Goal: Task Accomplishment & Management: Use online tool/utility

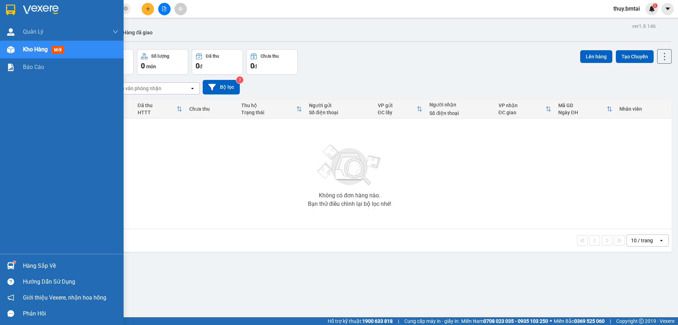
click at [28, 267] on div "Hàng sắp về" at bounding box center [70, 265] width 95 height 11
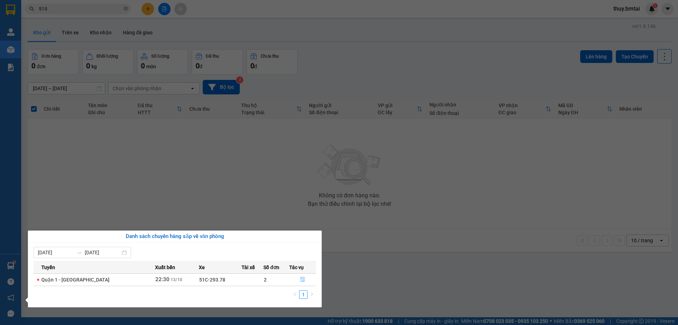
click at [301, 280] on icon "file-done" at bounding box center [302, 279] width 5 height 5
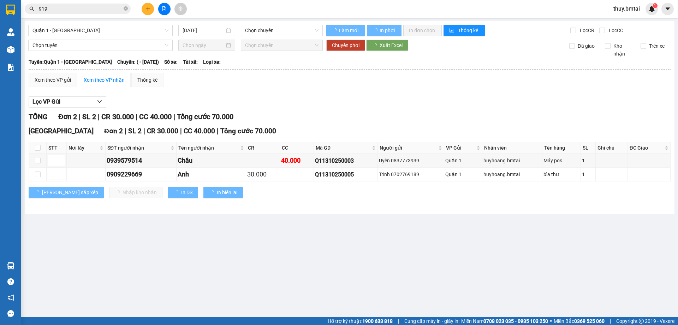
type input "[DATE]"
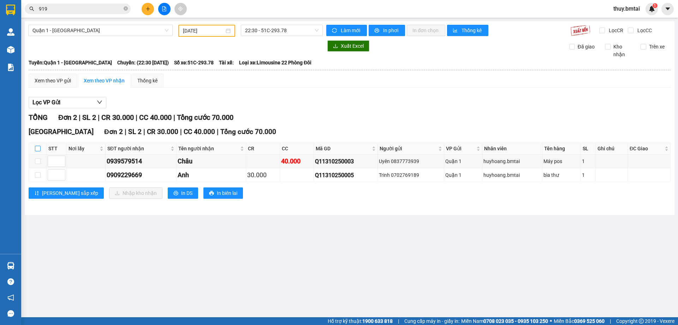
click at [37, 146] on input "checkbox" at bounding box center [38, 148] width 6 height 6
checkbox input "true"
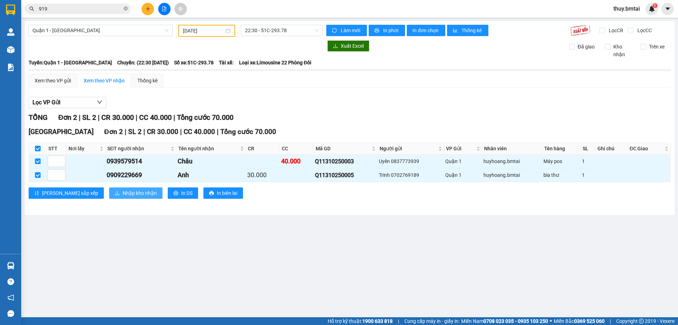
click at [123, 192] on span "Nhập kho nhận" at bounding box center [140, 193] width 34 height 8
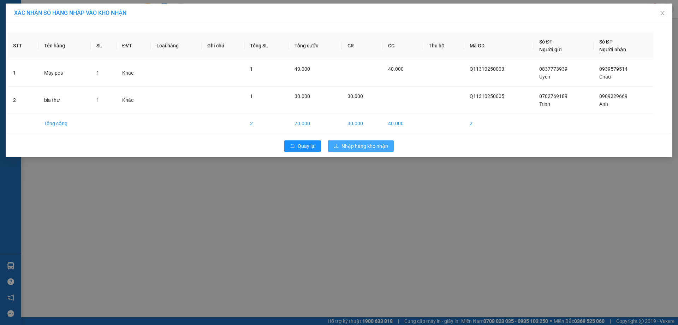
click at [366, 147] on span "Nhập hàng kho nhận" at bounding box center [364, 146] width 47 height 8
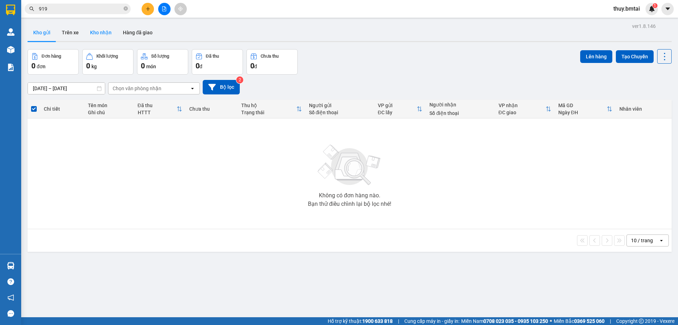
click at [110, 30] on button "Kho nhận" at bounding box center [100, 32] width 33 height 17
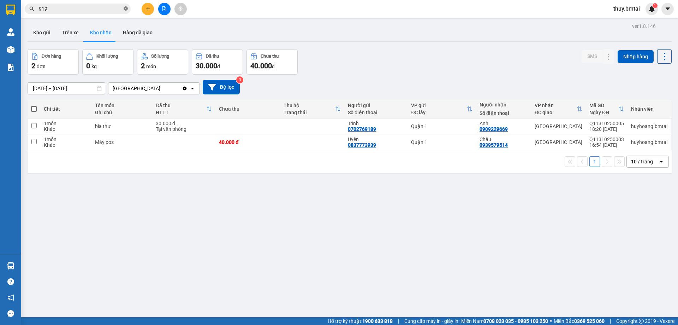
click at [127, 10] on icon "close-circle" at bounding box center [126, 8] width 4 height 4
click at [109, 10] on input "text" at bounding box center [80, 9] width 83 height 8
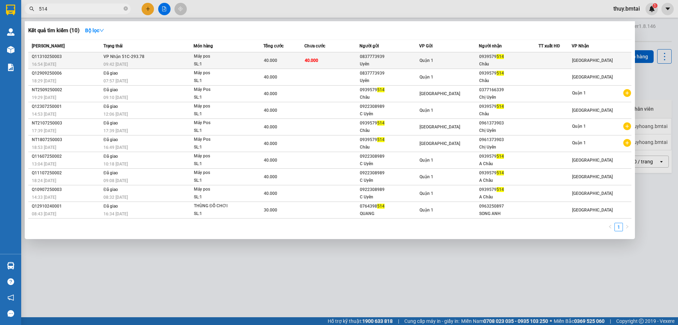
type input "514"
click at [480, 61] on div "Châu" at bounding box center [508, 63] width 59 height 7
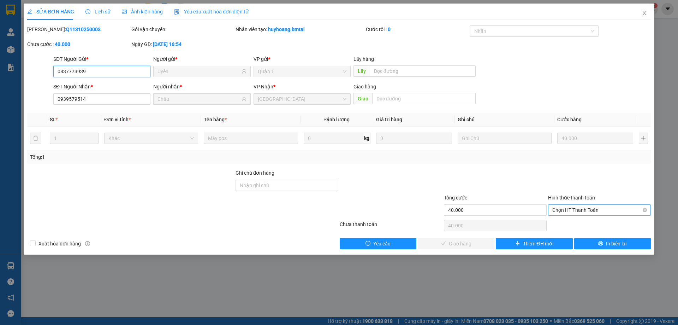
click at [572, 206] on span "Chọn HT Thanh Toán" at bounding box center [599, 209] width 94 height 11
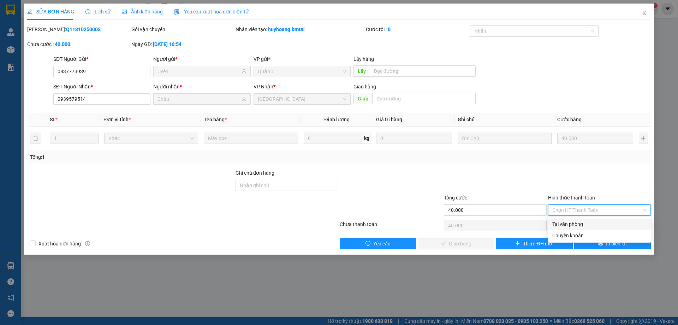
click at [577, 222] on div "Tại văn phòng" at bounding box center [599, 224] width 94 height 8
type input "0"
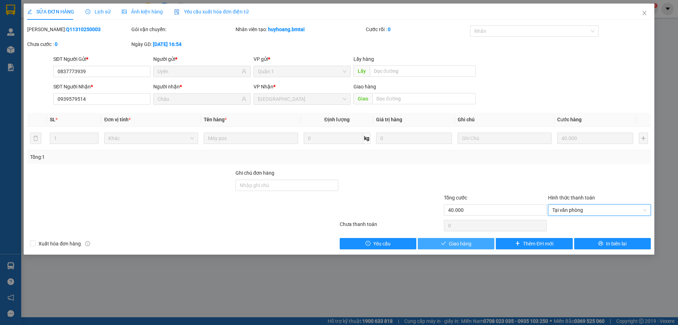
click at [476, 248] on button "Giao hàng" at bounding box center [456, 243] width 77 height 11
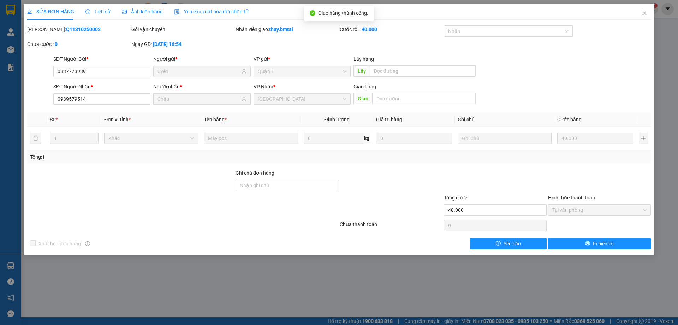
click at [462, 279] on div "SỬA ĐƠN HÀNG Lịch sử Ảnh kiện hàng Yêu cầu xuất hóa đơn điện tử Total Paid Fee …" at bounding box center [339, 162] width 678 height 325
click at [643, 13] on icon "close" at bounding box center [645, 13] width 6 height 6
